Goal: Information Seeking & Learning: Learn about a topic

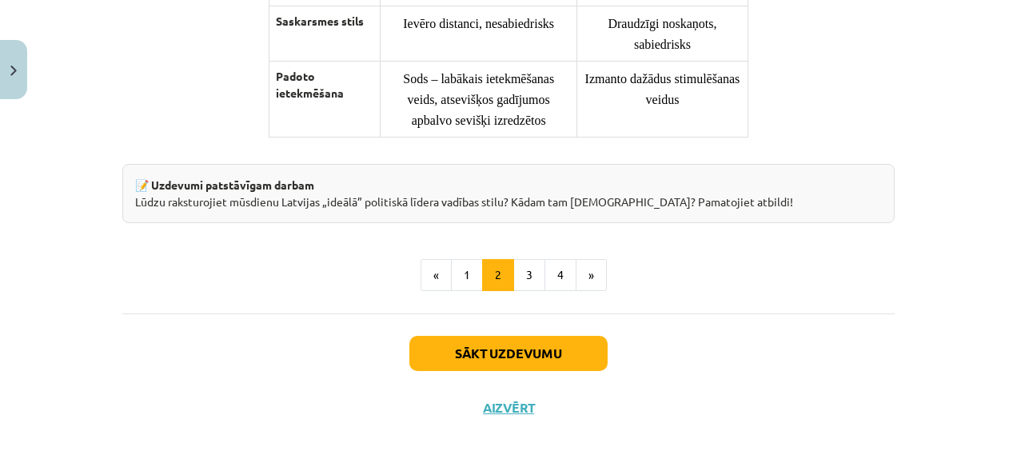
scroll to position [1429, 0]
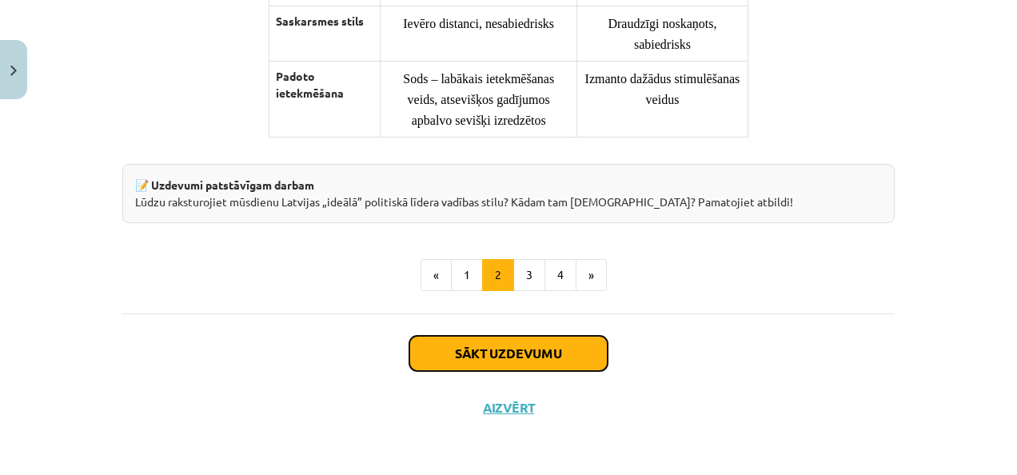
click at [518, 357] on button "Sākt uzdevumu" at bounding box center [508, 353] width 198 height 35
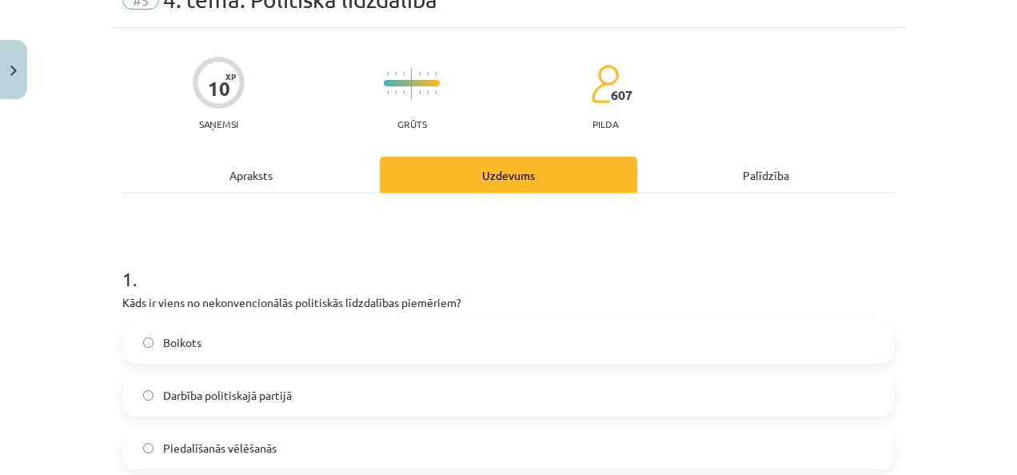
scroll to position [40, 0]
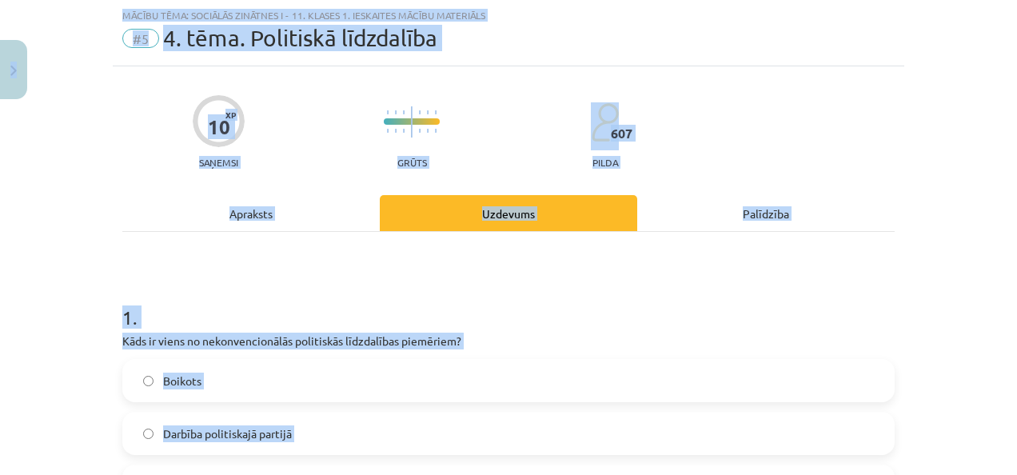
copy div "6 Loremip 887 dO 225 si Ametco Adipisc Elitse Doeiusm Te incididu uTLABO Etdolo…"
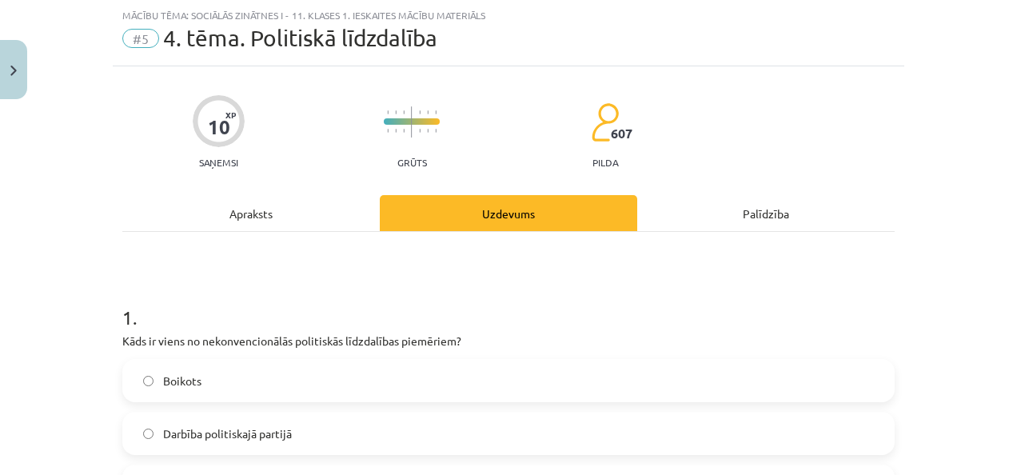
click at [185, 390] on label "Boikots" at bounding box center [508, 381] width 769 height 40
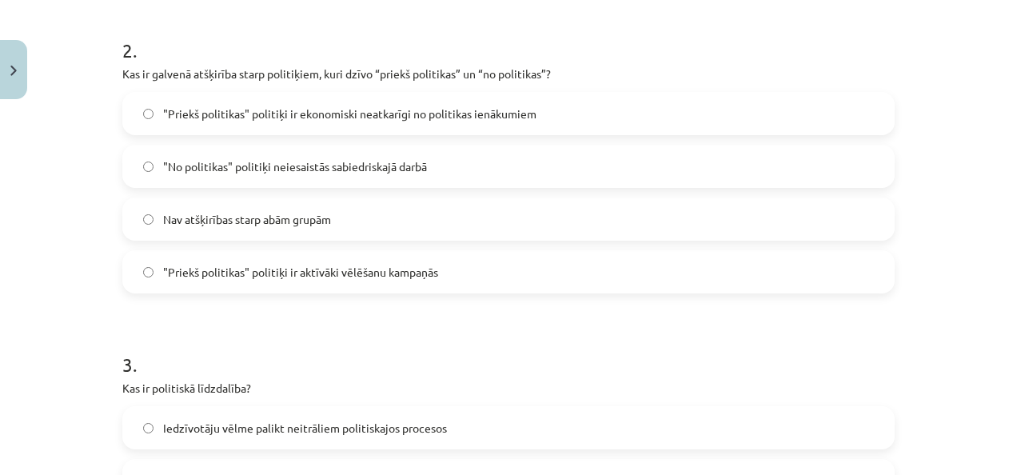
scroll to position [622, 0]
click at [294, 105] on span ""Priekš politikas" politiķi ir ekonomiski neatkarīgi no politikas ienākumiem" at bounding box center [349, 113] width 373 height 17
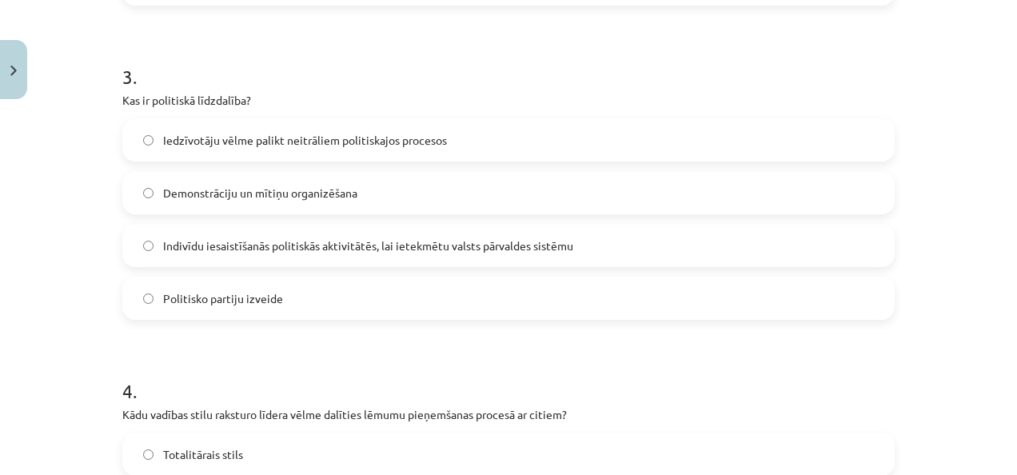
scroll to position [911, 0]
click at [363, 230] on label "Indivīdu iesaistīšanās politiskās aktivitātēs, lai ietekmētu valsts pārvaldes s…" at bounding box center [508, 244] width 769 height 40
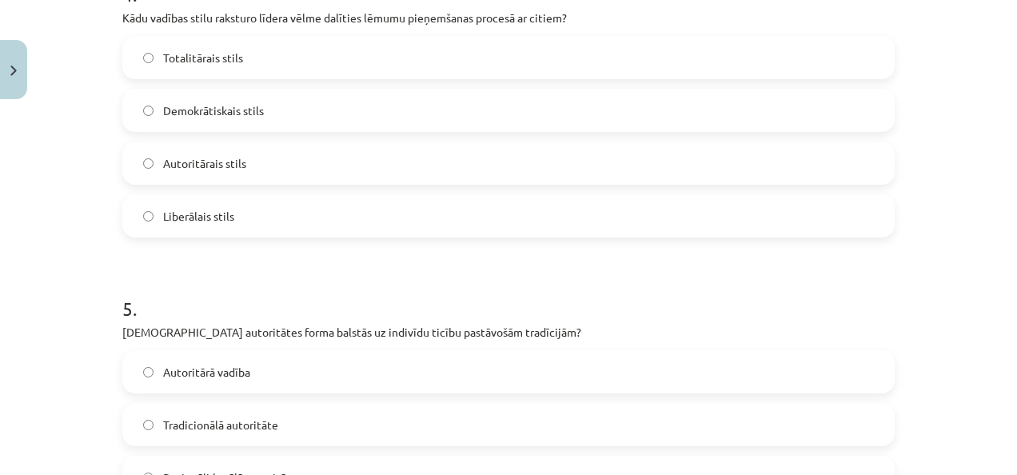
scroll to position [1510, 0]
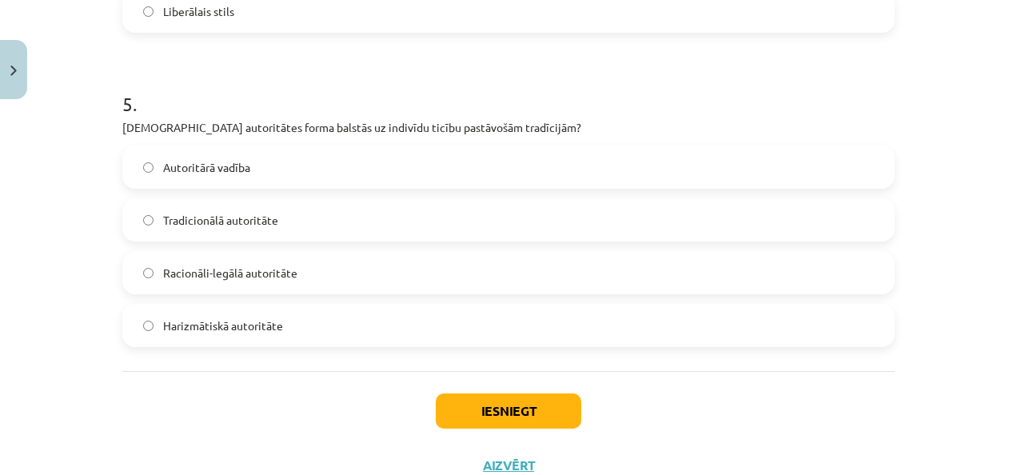
click at [293, 220] on label "Tradicionālā autoritāte" at bounding box center [508, 220] width 769 height 40
click at [476, 409] on button "Iesniegt" at bounding box center [508, 410] width 145 height 35
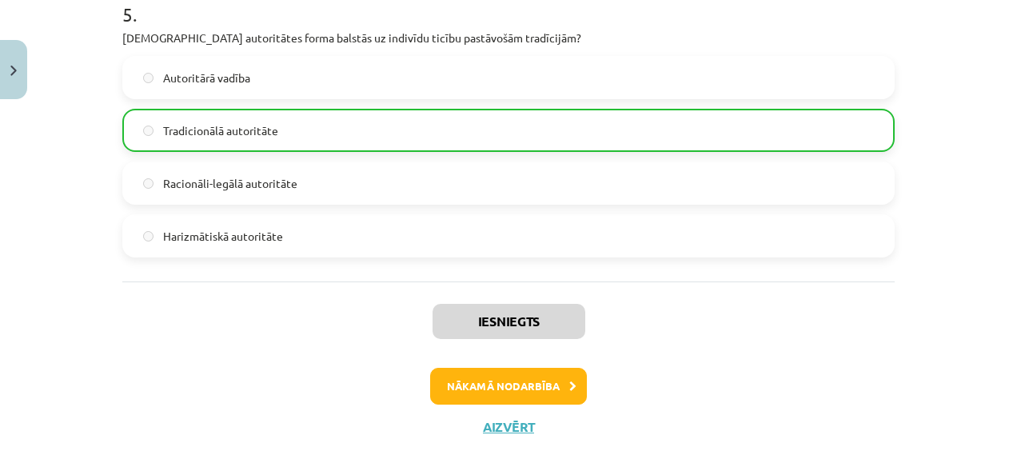
scroll to position [1616, 0]
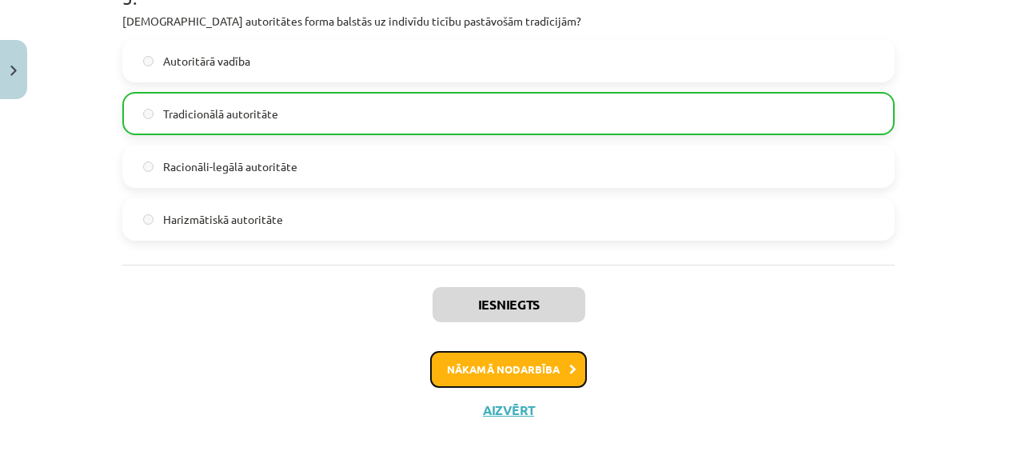
click at [503, 373] on button "Nākamā nodarbība" at bounding box center [508, 369] width 157 height 37
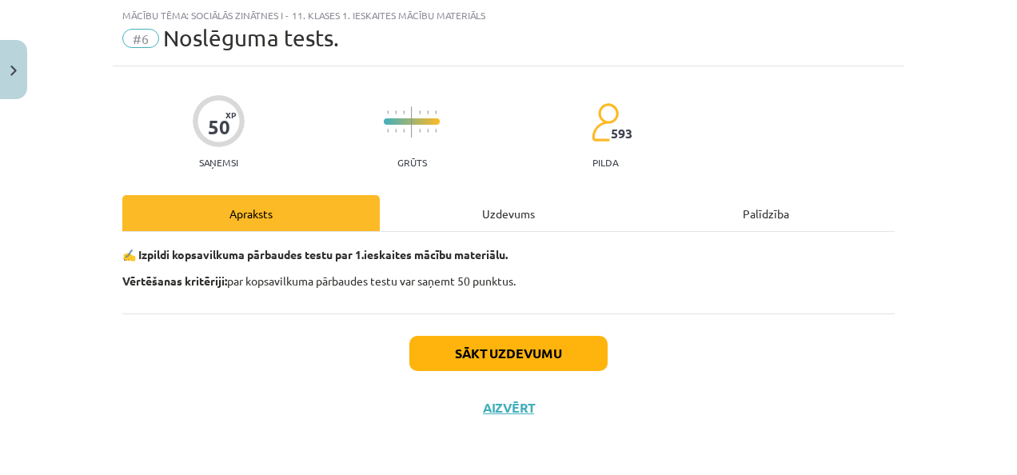
scroll to position [39, 0]
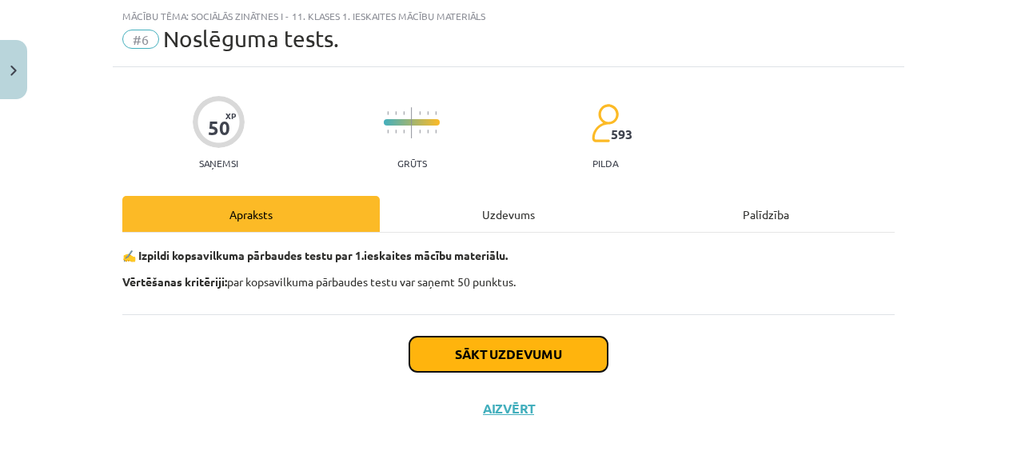
click at [488, 349] on button "Sākt uzdevumu" at bounding box center [508, 354] width 198 height 35
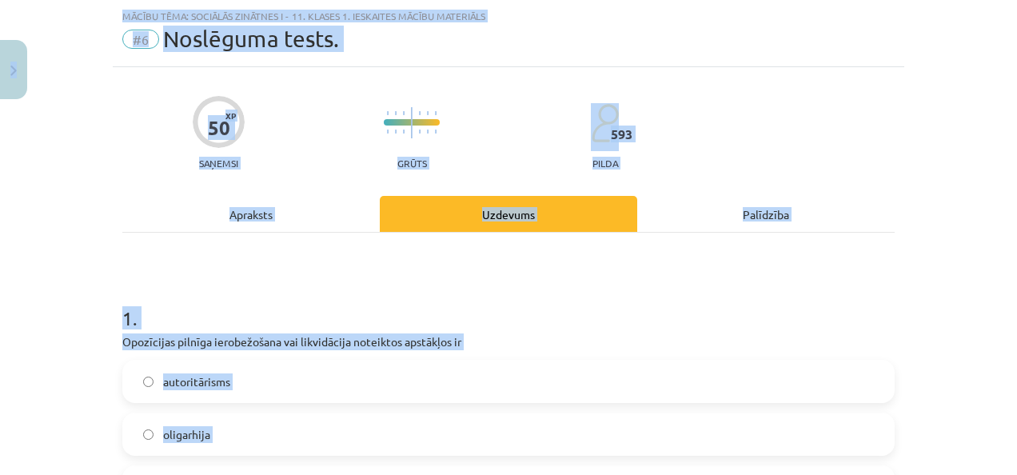
copy div "0 Dāvanas 404 mP 425 xp Dēlija Lavrova Sākums Aktuāli Kā mācīties eSKOLĀ Kontak…"
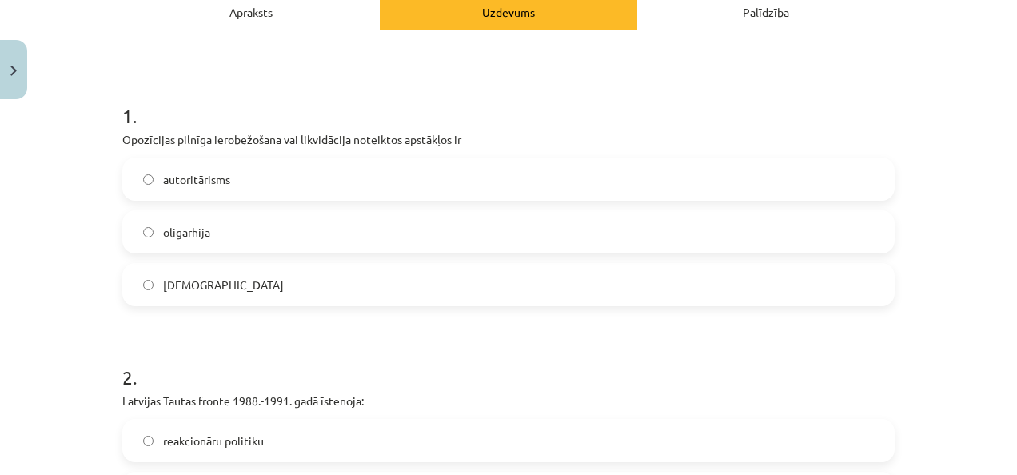
scroll to position [242, 0]
click at [219, 291] on span "totalitārisms" at bounding box center [223, 284] width 121 height 17
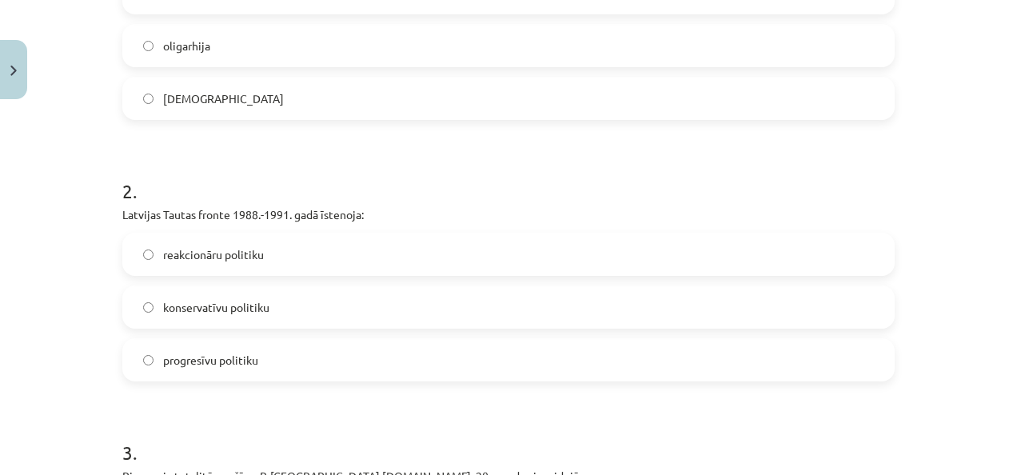
scroll to position [430, 0]
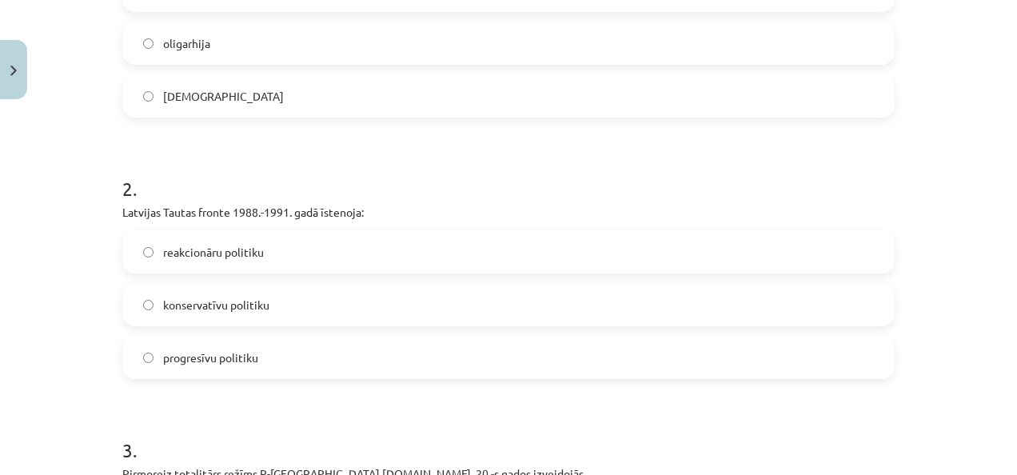
click at [181, 352] on span "progresīvu politiku" at bounding box center [210, 357] width 95 height 17
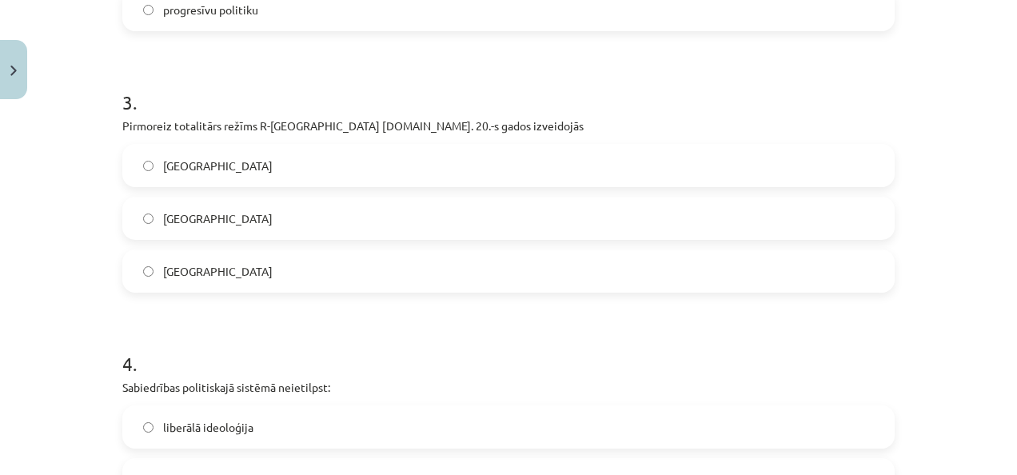
scroll to position [780, 0]
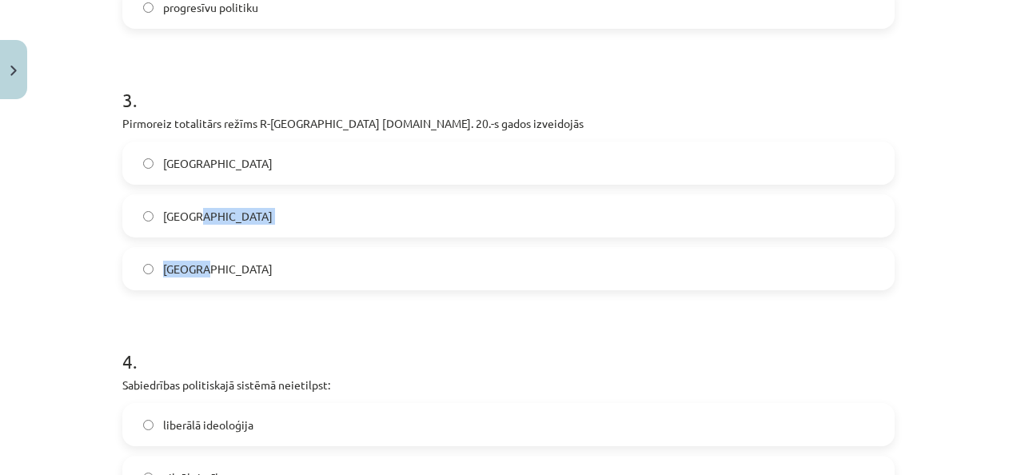
drag, startPoint x: 211, startPoint y: 192, endPoint x: 197, endPoint y: 253, distance: 62.4
click at [197, 253] on div "Itālijā Vācijā Spānijā" at bounding box center [508, 215] width 772 height 149
click at [360, 338] on h1 "4 ." at bounding box center [508, 347] width 772 height 50
click at [224, 227] on label "Vācijā" at bounding box center [508, 216] width 769 height 40
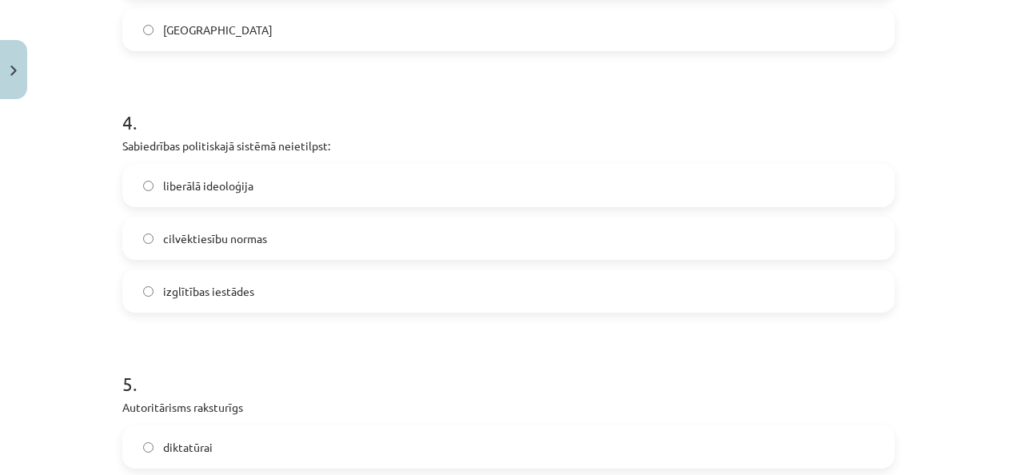
scroll to position [1020, 0]
click at [237, 177] on span "liberālā ideoloģija" at bounding box center [208, 185] width 90 height 17
click at [194, 285] on span "izglītības iestādes" at bounding box center [208, 290] width 91 height 17
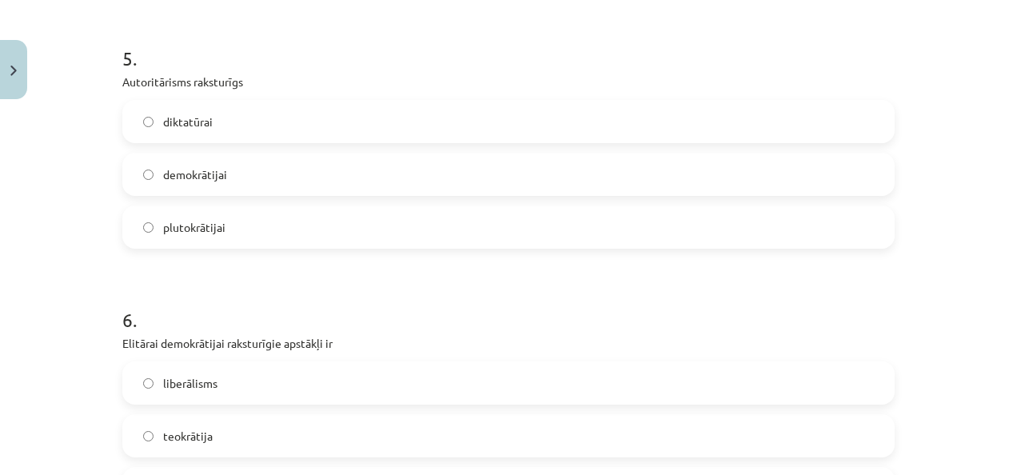
scroll to position [1345, 0]
click at [182, 138] on label "diktatūrai" at bounding box center [508, 121] width 769 height 40
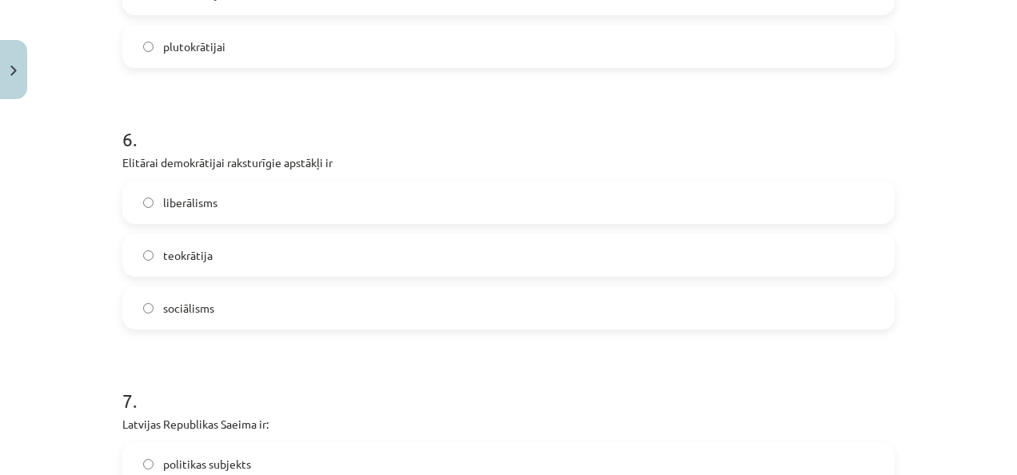
scroll to position [1526, 0]
click at [218, 190] on label "liberālisms" at bounding box center [508, 201] width 769 height 40
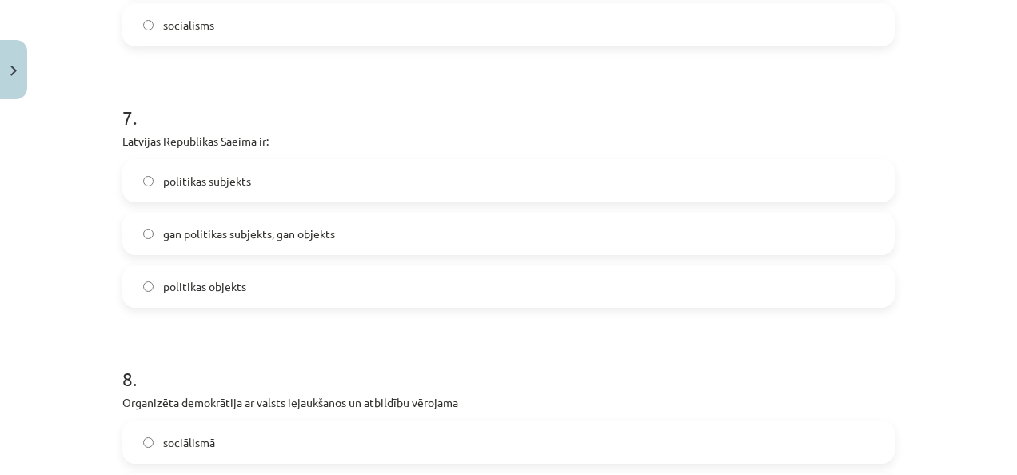
scroll to position [1806, 0]
click at [234, 192] on label "politikas subjekts" at bounding box center [508, 183] width 769 height 40
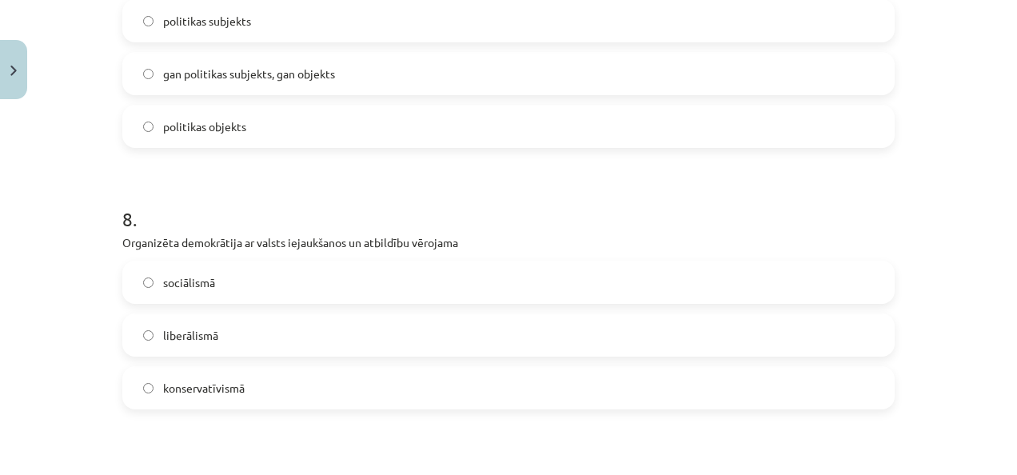
scroll to position [1983, 0]
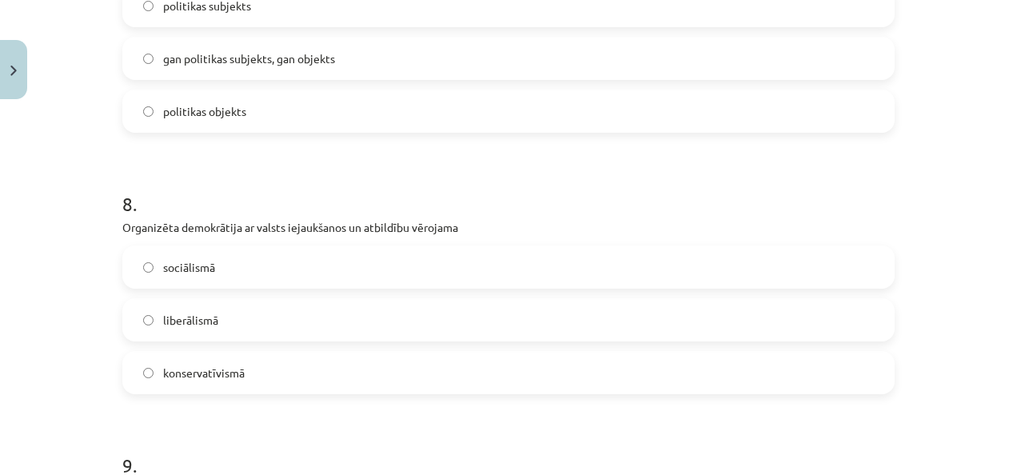
click at [230, 265] on label "sociālismā" at bounding box center [508, 267] width 769 height 40
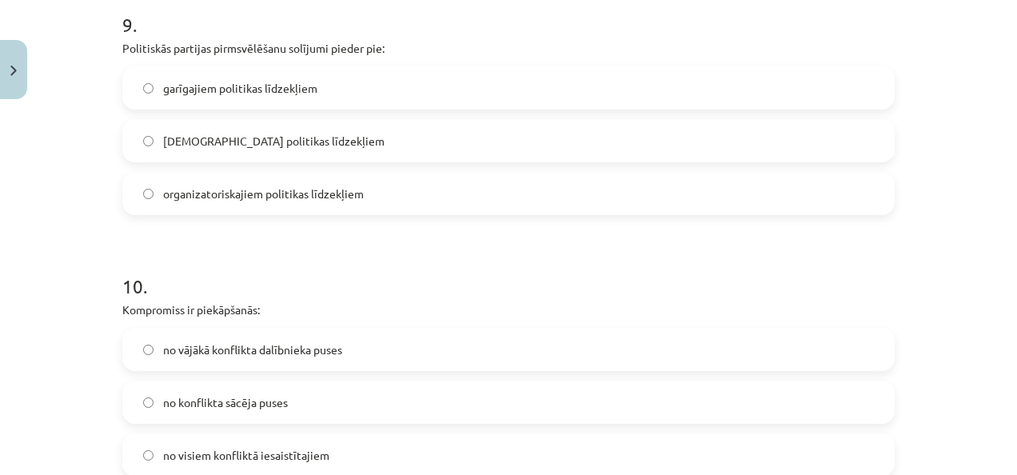
scroll to position [2426, 0]
click at [262, 70] on label "garīgajiem politikas līdzekļiem" at bounding box center [508, 86] width 769 height 40
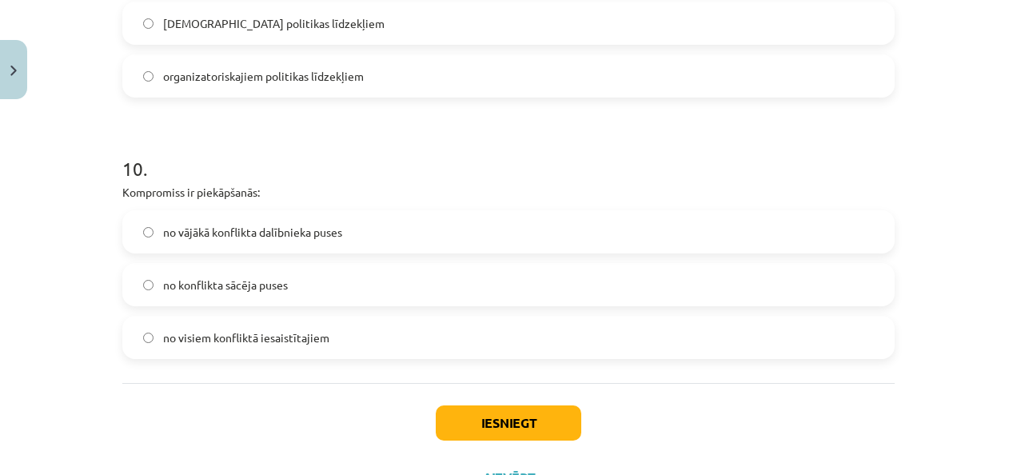
scroll to position [2542, 0]
click at [243, 333] on span "no visiem konfliktā iesaistītajiem" at bounding box center [246, 337] width 166 height 17
click at [459, 432] on button "Iesniegt" at bounding box center [508, 422] width 145 height 35
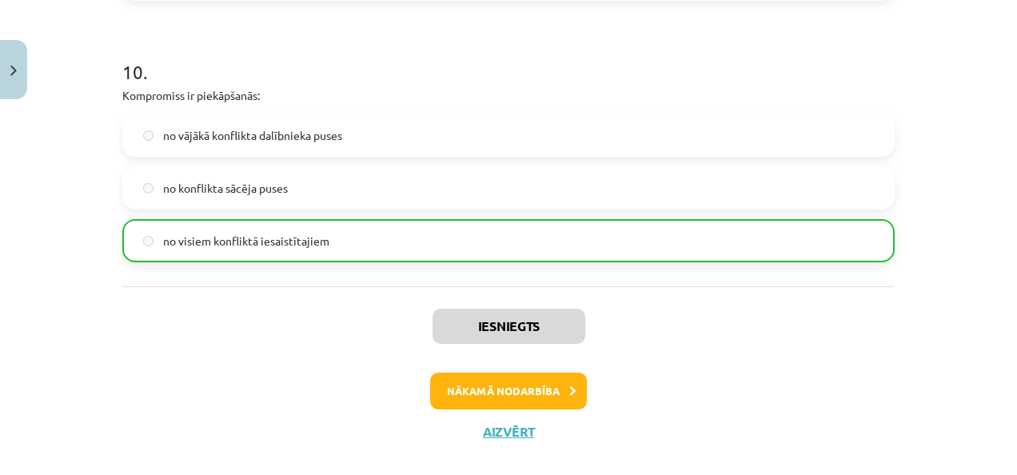
scroll to position [2660, 0]
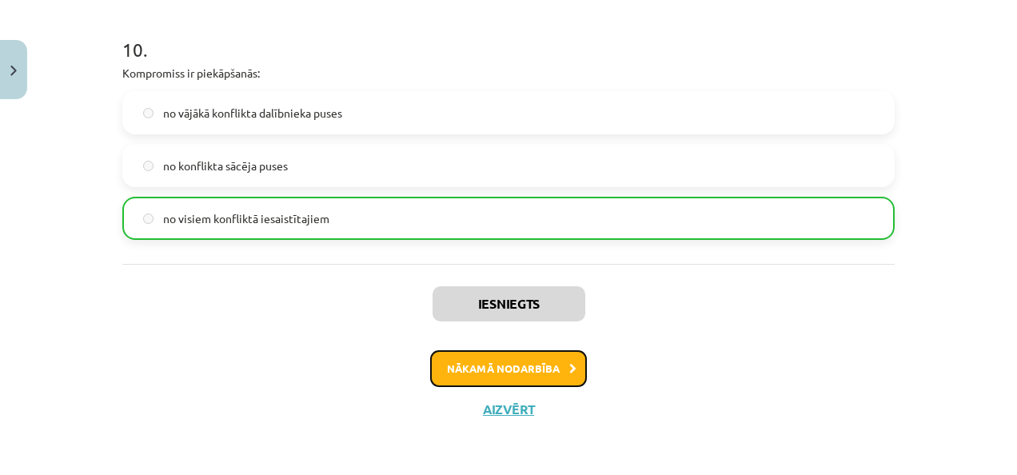
click at [504, 368] on button "Nākamā nodarbība" at bounding box center [508, 368] width 157 height 37
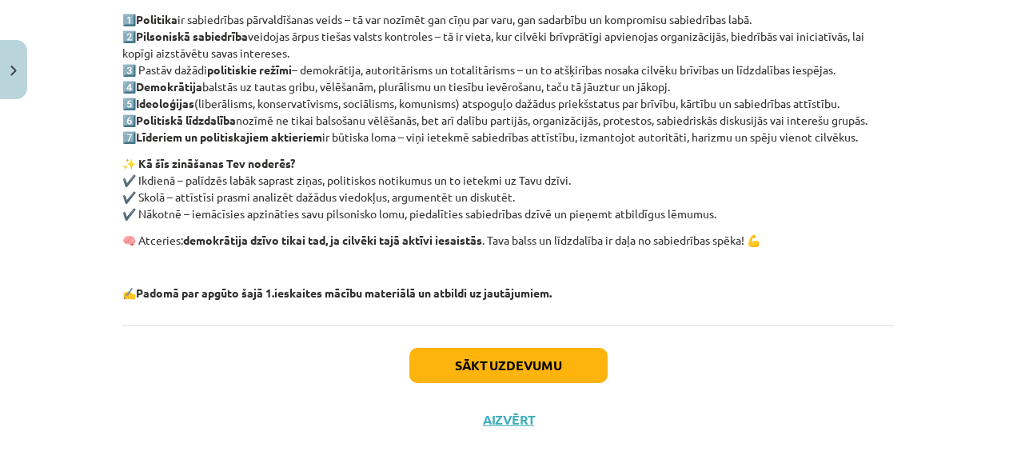
scroll to position [346, 0]
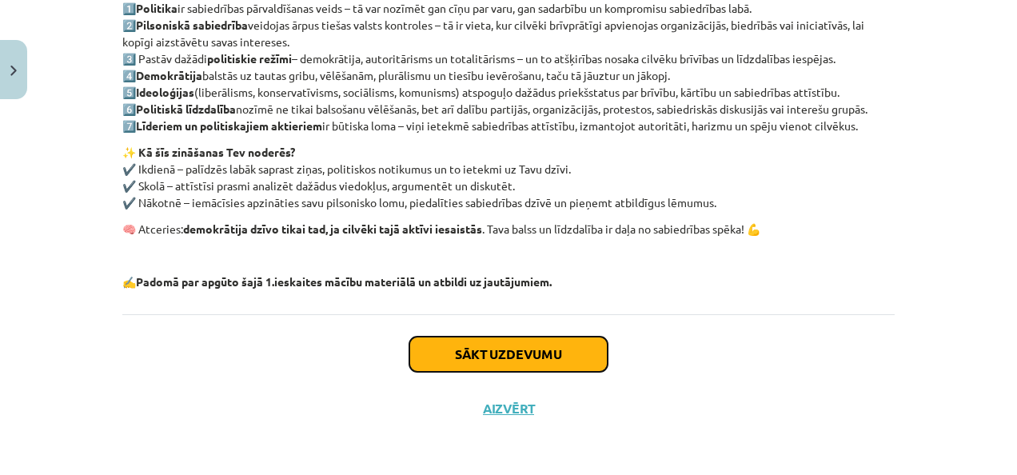
click at [467, 367] on button "Sākt uzdevumu" at bounding box center [508, 354] width 198 height 35
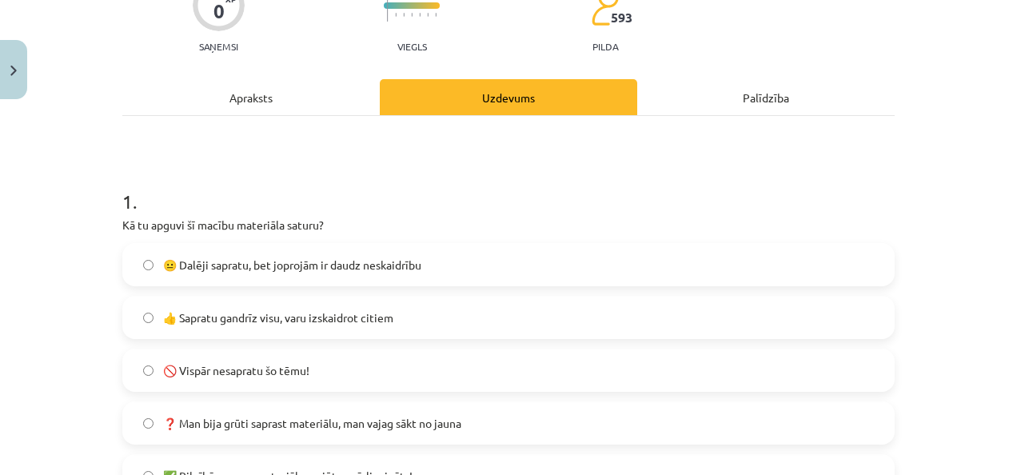
scroll to position [158, 0]
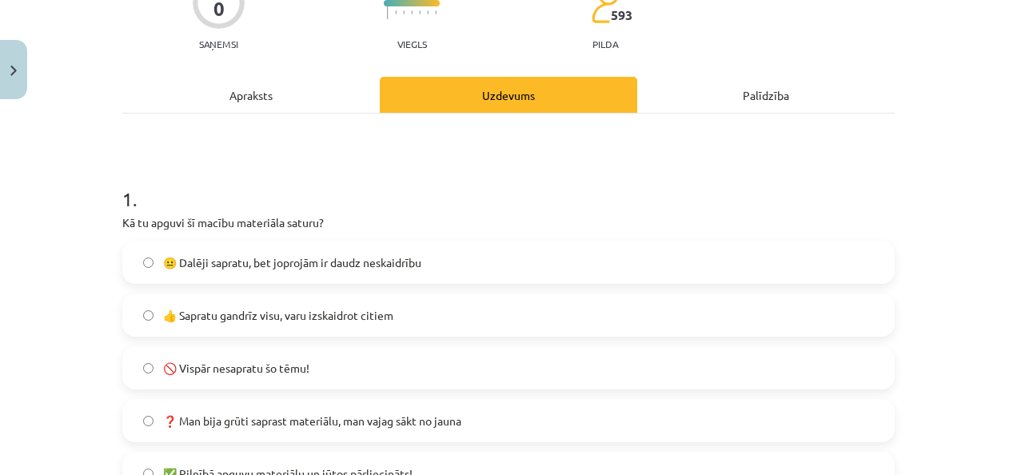
click at [342, 320] on span "👍 Sapratu gandrīz visu, varu izskaidrot citiem" at bounding box center [278, 315] width 230 height 17
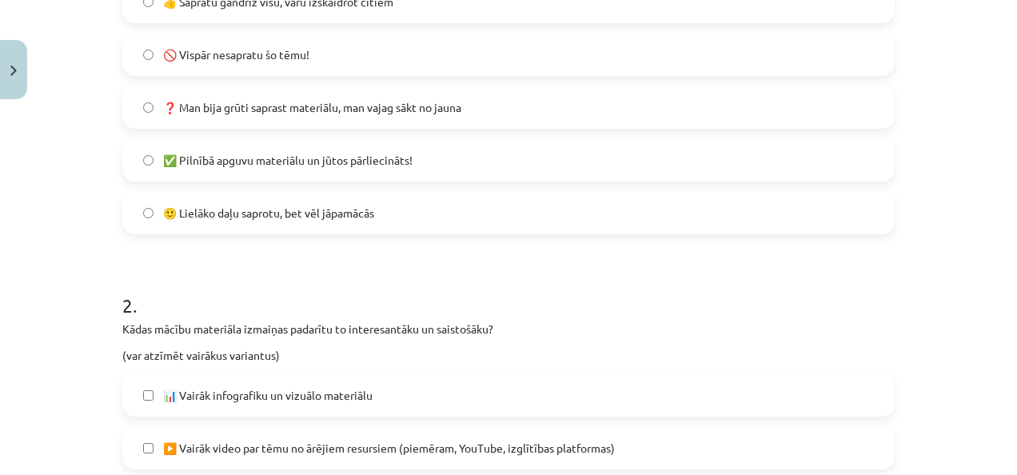
scroll to position [476, 0]
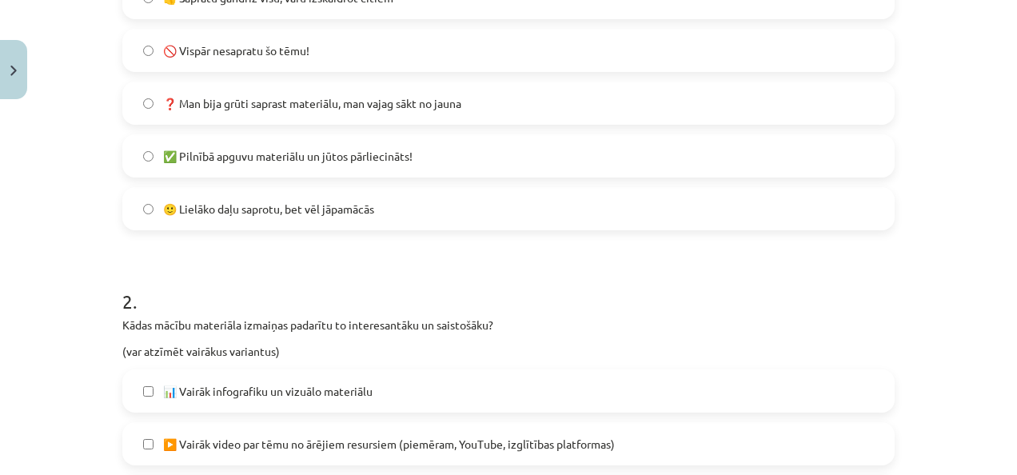
click at [345, 210] on span "🙂 Lielāko daļu saprotu, bet vēl jāpamācās" at bounding box center [268, 209] width 211 height 17
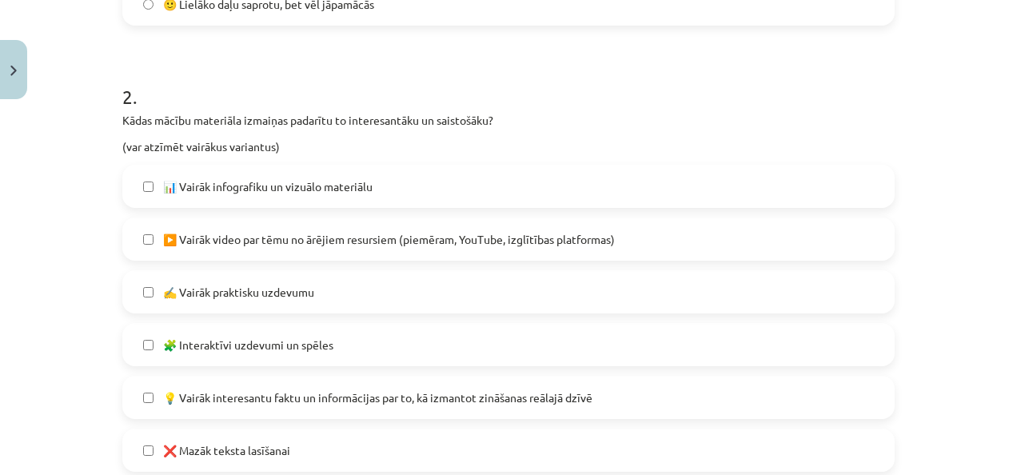
scroll to position [684, 0]
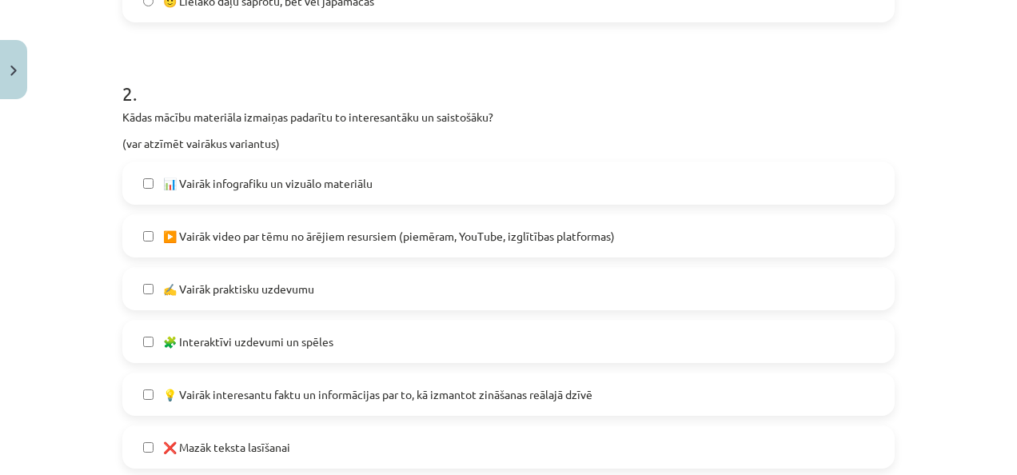
click at [313, 190] on span "📊 Vairāk infografiku un vizuālo materiālu" at bounding box center [267, 183] width 209 height 17
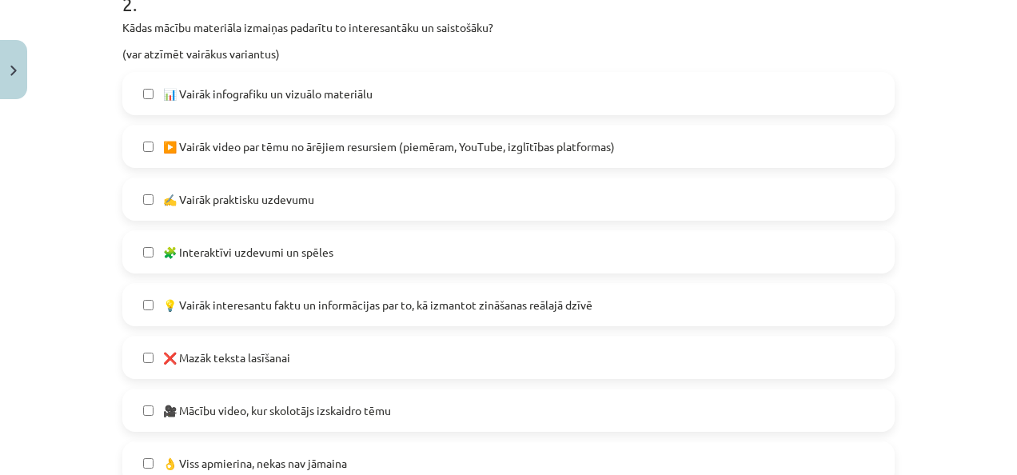
scroll to position [783, 0]
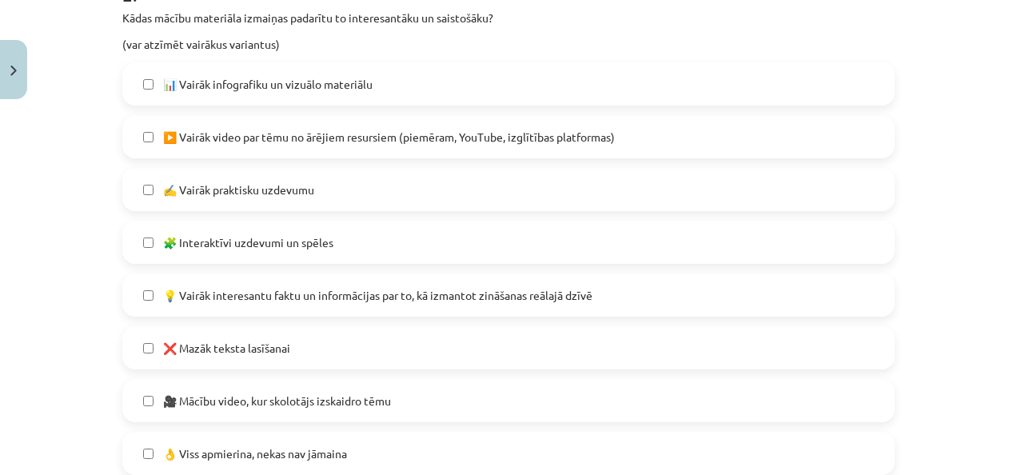
click at [313, 189] on label "✍️ Vairāk praktisku uzdevumu" at bounding box center [508, 189] width 769 height 40
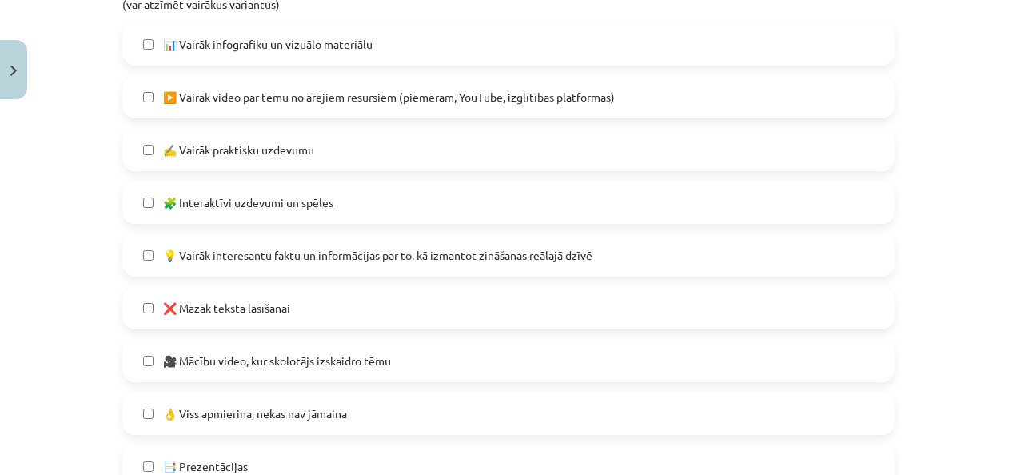
scroll to position [823, 0]
click at [301, 201] on span "🧩 Interaktīvi uzdevumi un spēles" at bounding box center [248, 201] width 170 height 17
click at [151, 150] on label "✍️ Vairāk praktisku uzdevumu" at bounding box center [508, 149] width 769 height 40
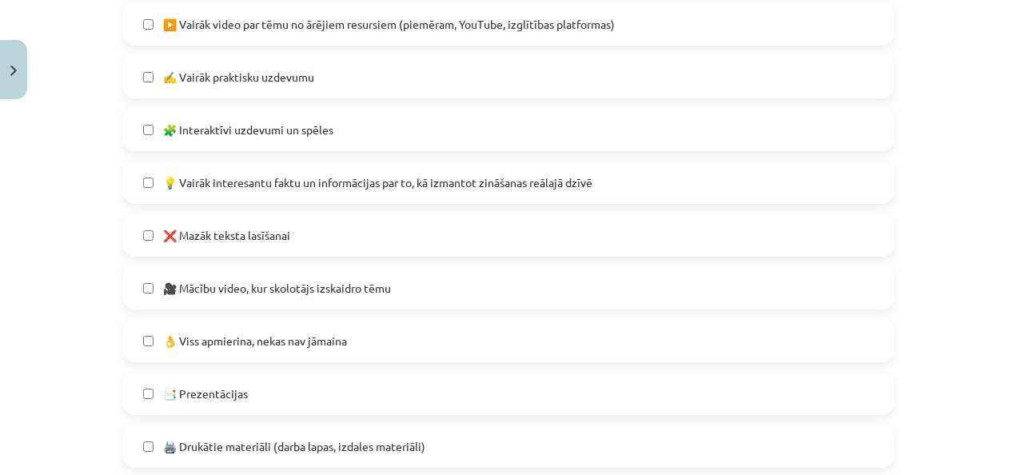
scroll to position [895, 0]
click at [266, 179] on span "💡 Vairāk interesantu faktu un informācijas par to, kā izmantot zināšanas reālaj…" at bounding box center [377, 182] width 429 height 17
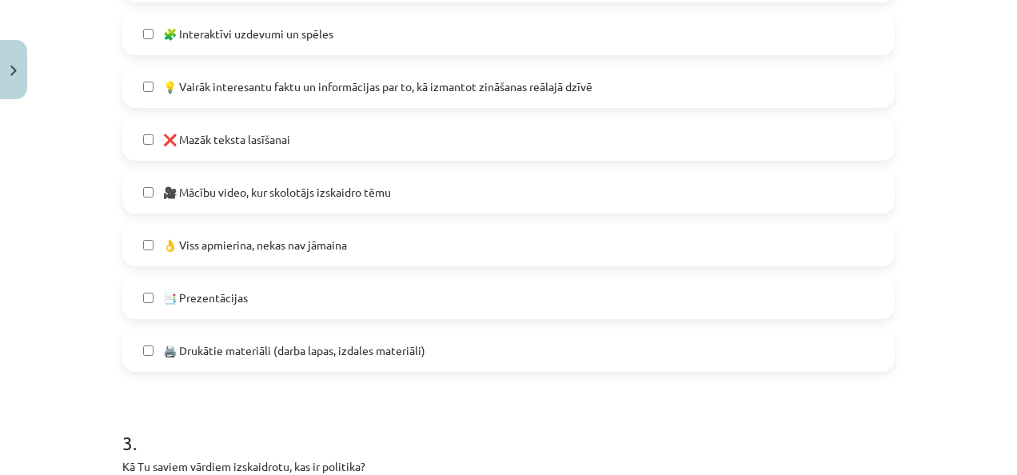
scroll to position [986, 0]
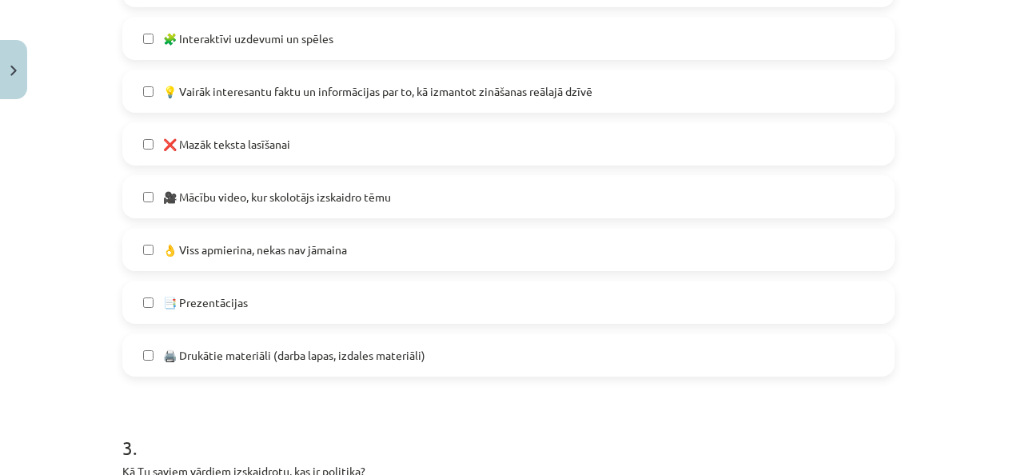
click at [304, 136] on label "❌ Mazāk teksta lasīšanai" at bounding box center [508, 144] width 769 height 40
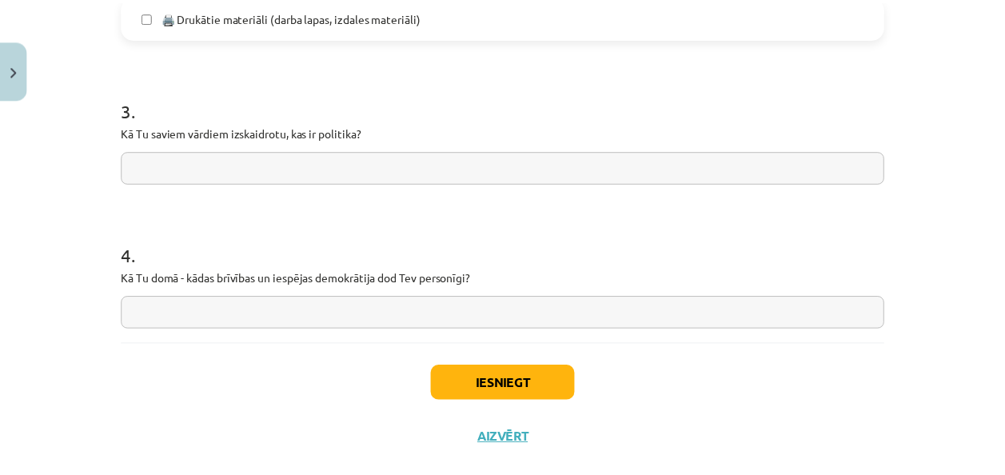
scroll to position [1354, 0]
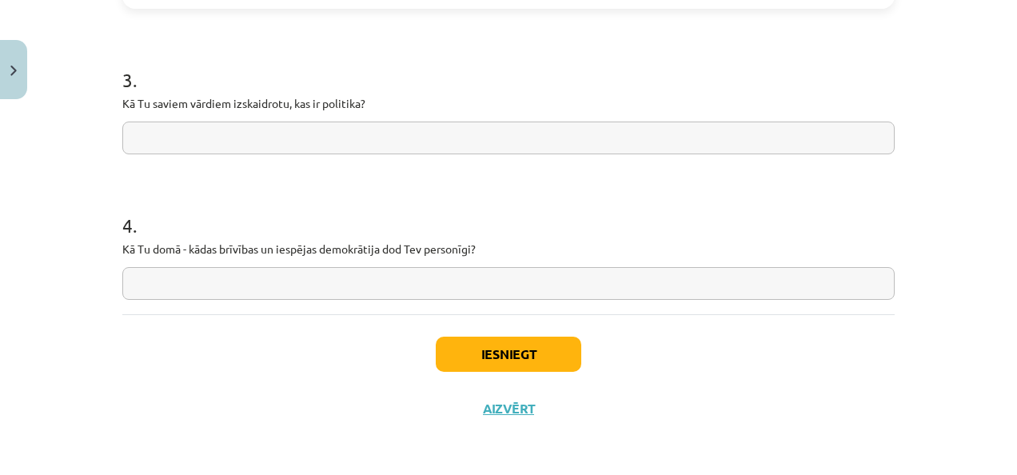
click at [324, 130] on input "text" at bounding box center [508, 138] width 772 height 33
drag, startPoint x: 110, startPoint y: 99, endPoint x: 375, endPoint y: 108, distance: 265.6
copy p "Kā Tu saviem vārdiem izskaidrotu, kas ir politika?"
click at [313, 134] on input "text" at bounding box center [508, 138] width 772 height 33
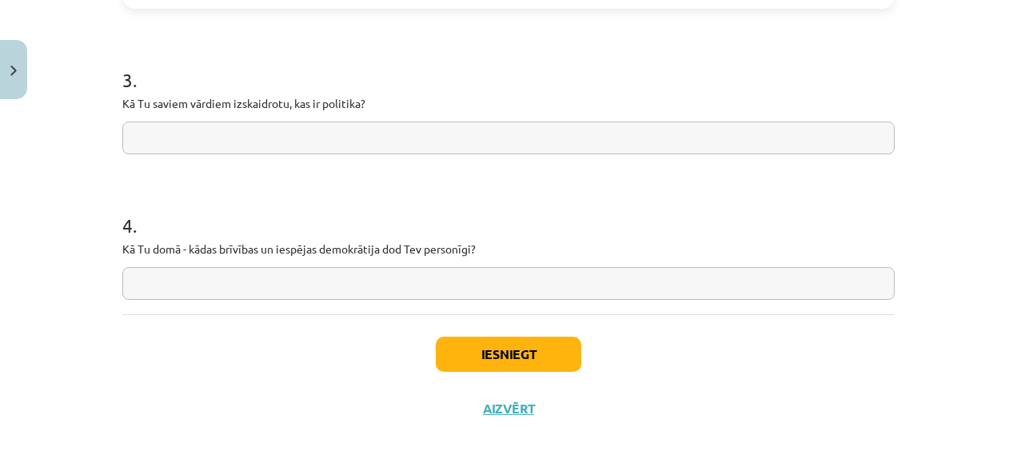
paste input "**********"
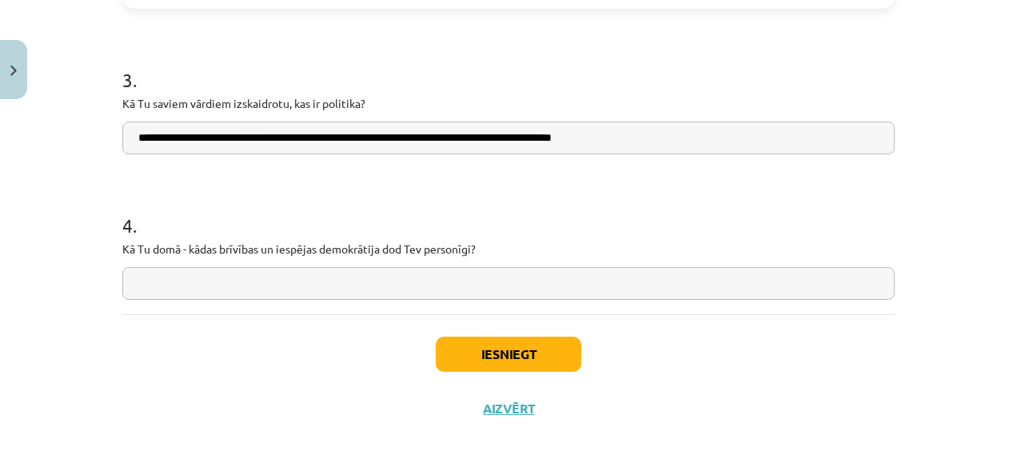
type input "**********"
click at [221, 284] on input "text" at bounding box center [508, 283] width 772 height 33
type input "*"
click at [460, 345] on button "Iesniegt" at bounding box center [508, 354] width 145 height 35
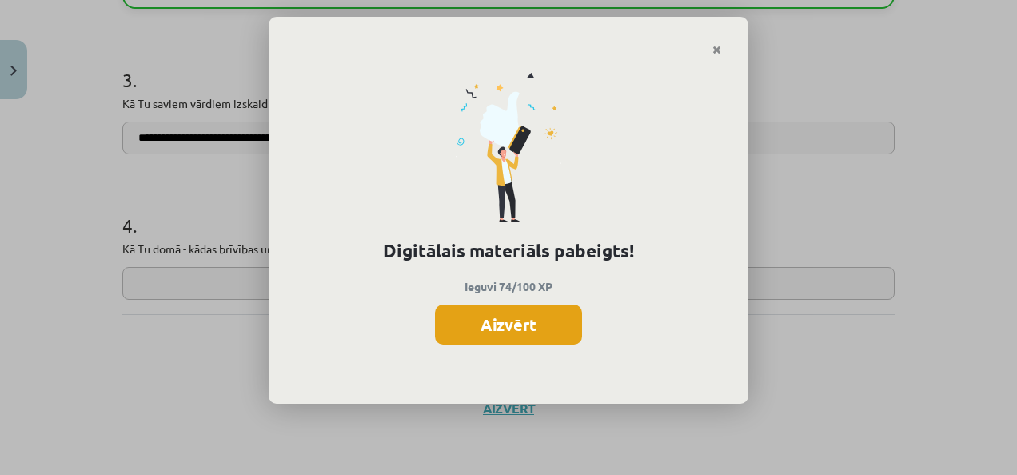
click at [509, 331] on button "Aizvērt" at bounding box center [508, 325] width 147 height 40
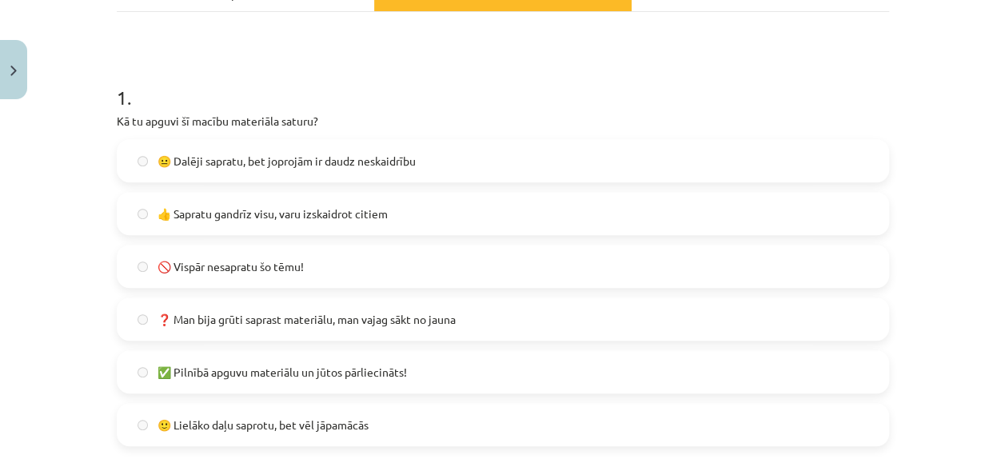
scroll to position [0, 0]
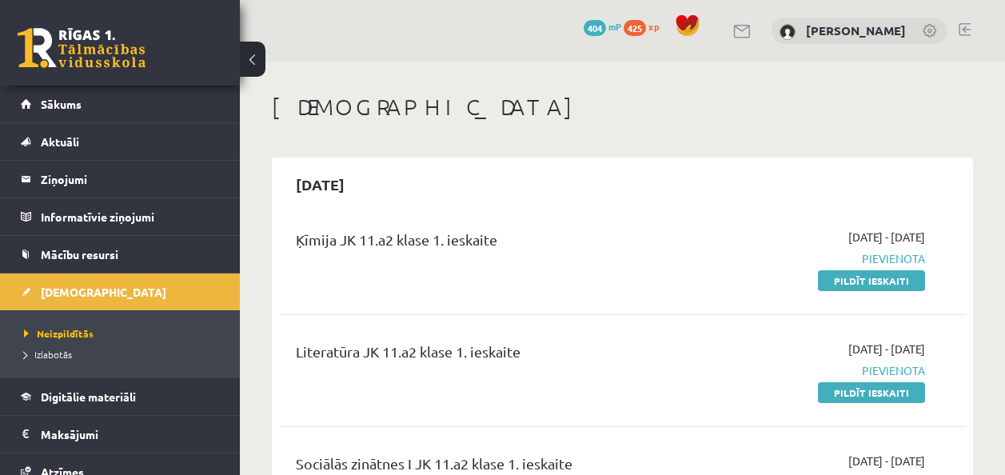
scroll to position [252, 0]
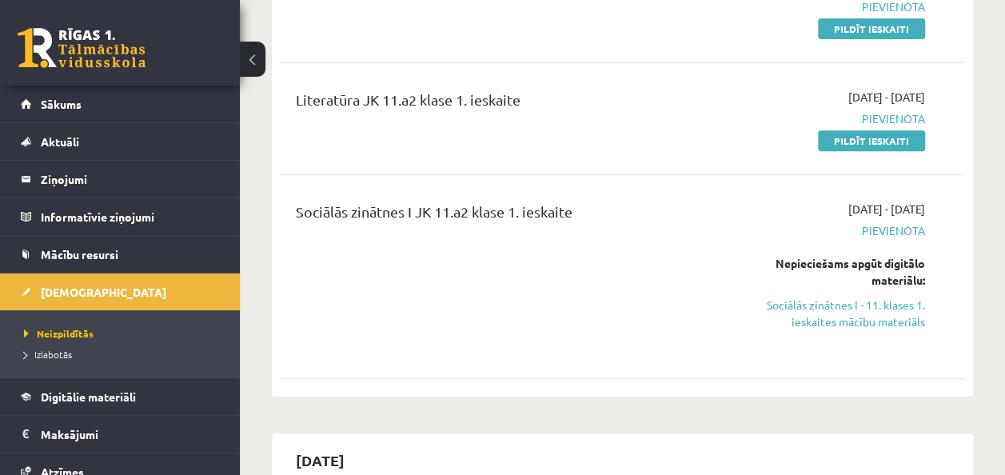
drag, startPoint x: 481, startPoint y: 177, endPoint x: 648, endPoint y: 245, distance: 180.4
click at [648, 245] on div "Ķīmija JK 11.a2 klase 1. ieskaite 2025-09-16 - 2025-09-30 Pievienota Pildīt ies…" at bounding box center [622, 175] width 685 height 428
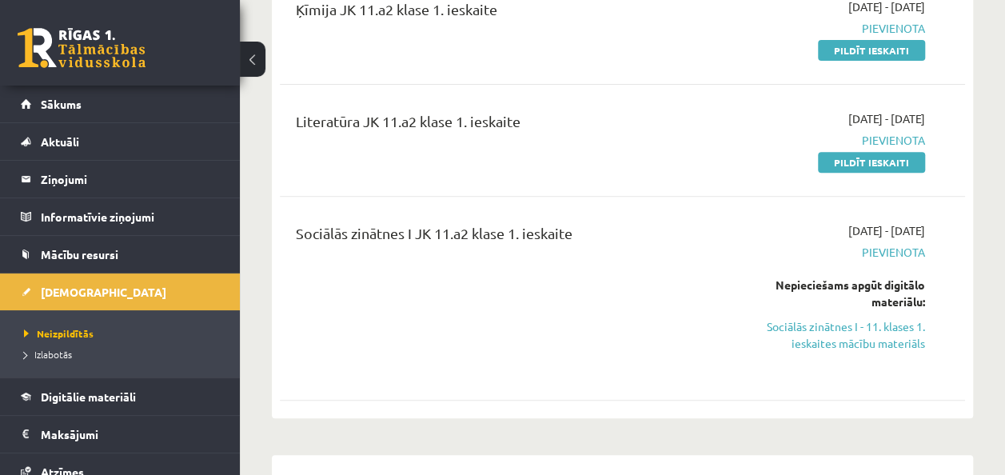
scroll to position [222, 0]
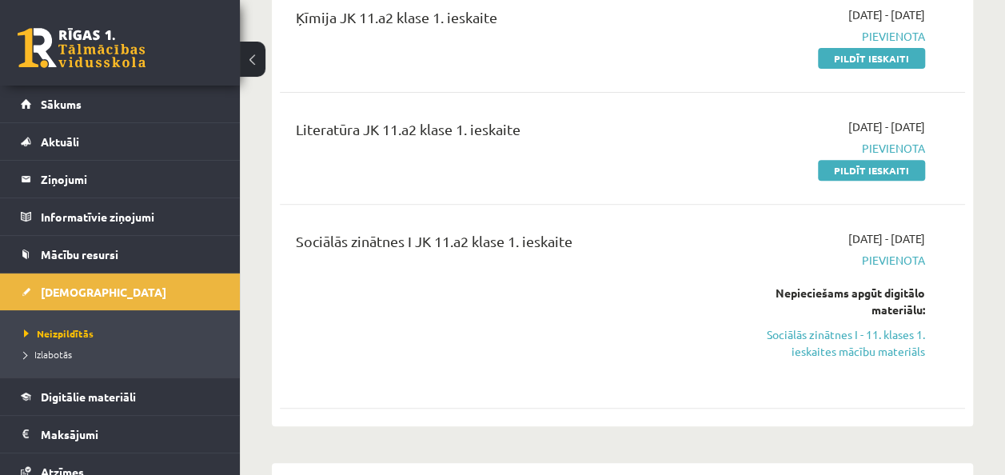
click at [408, 351] on div "Sociālās zinātnes I JK 11.a2 klase 1. ieskaite" at bounding box center [502, 306] width 436 height 152
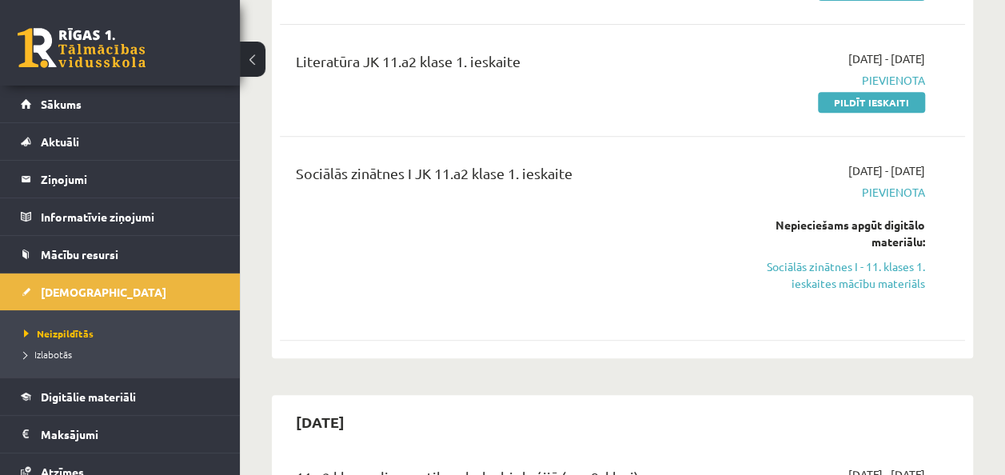
scroll to position [291, 0]
click at [855, 277] on link "Sociālās zinātnes I - 11. klases 1. ieskaites mācību materiāls" at bounding box center [827, 274] width 193 height 34
